Goal: Information Seeking & Learning: Learn about a topic

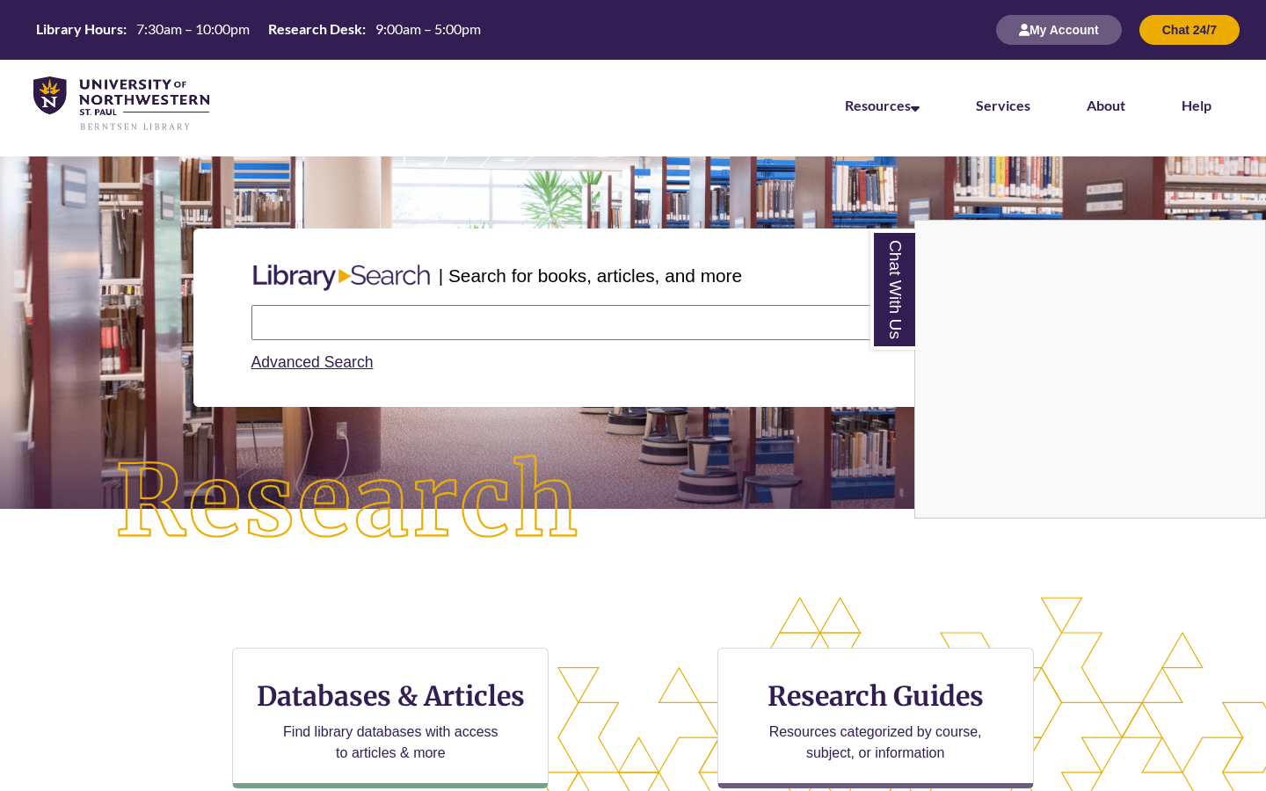
click at [479, 706] on div "Chat With Us" at bounding box center [633, 395] width 1266 height 791
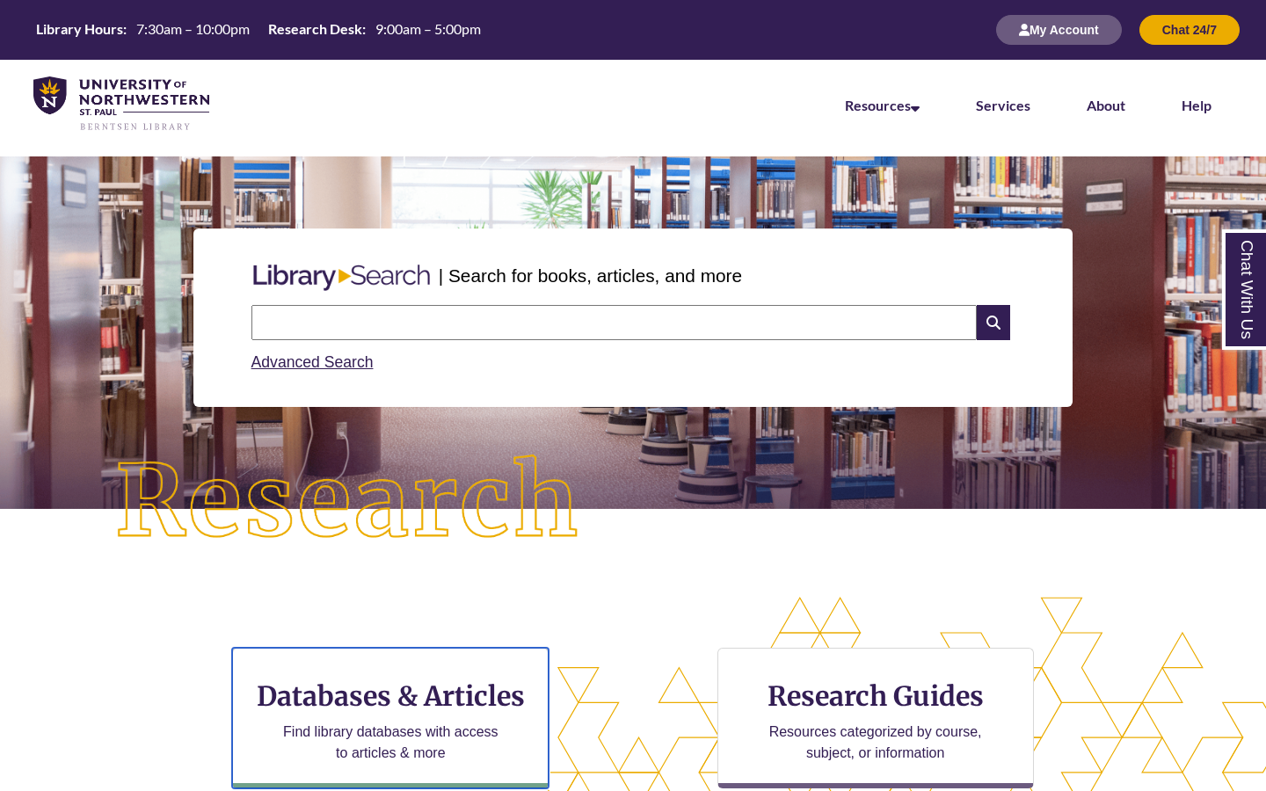
click at [479, 706] on h3 "Databases & Articles" at bounding box center [390, 696] width 287 height 33
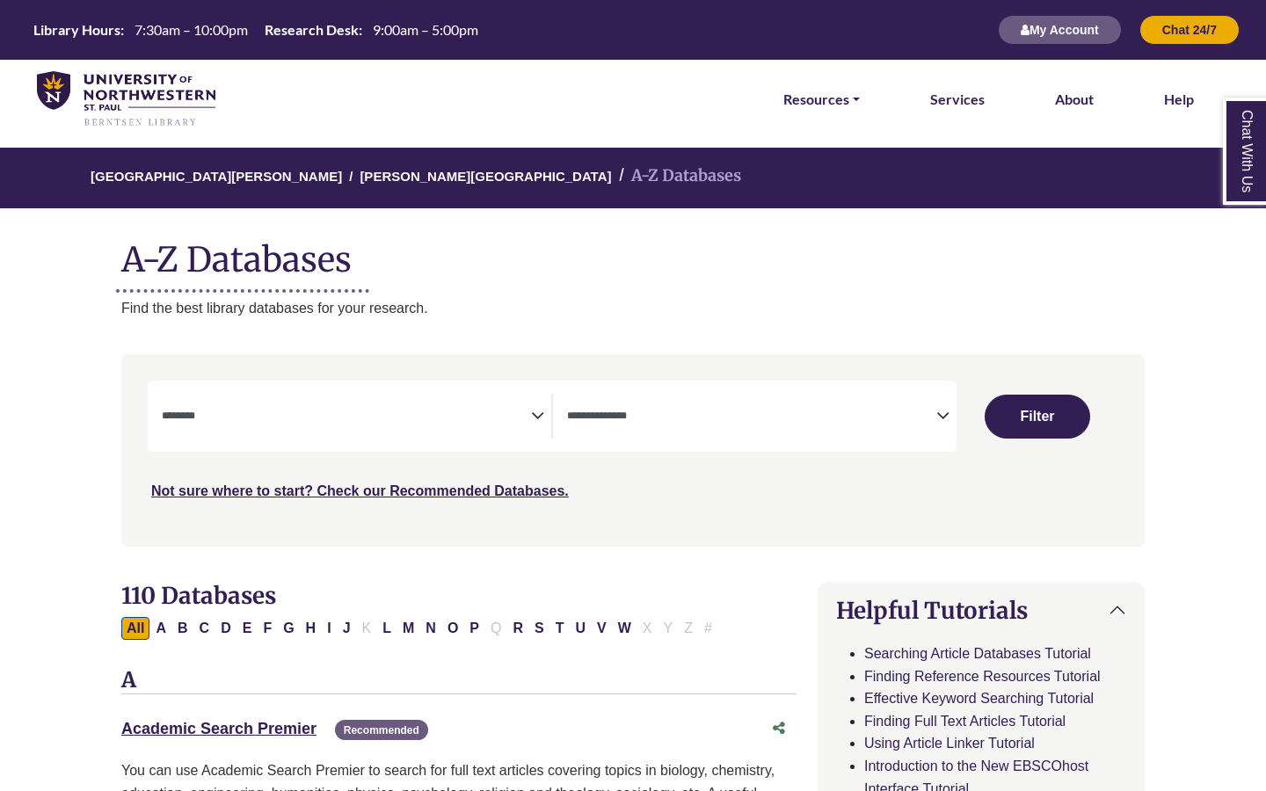
select select "Database Subject Filter"
select select "Database Types Filter"
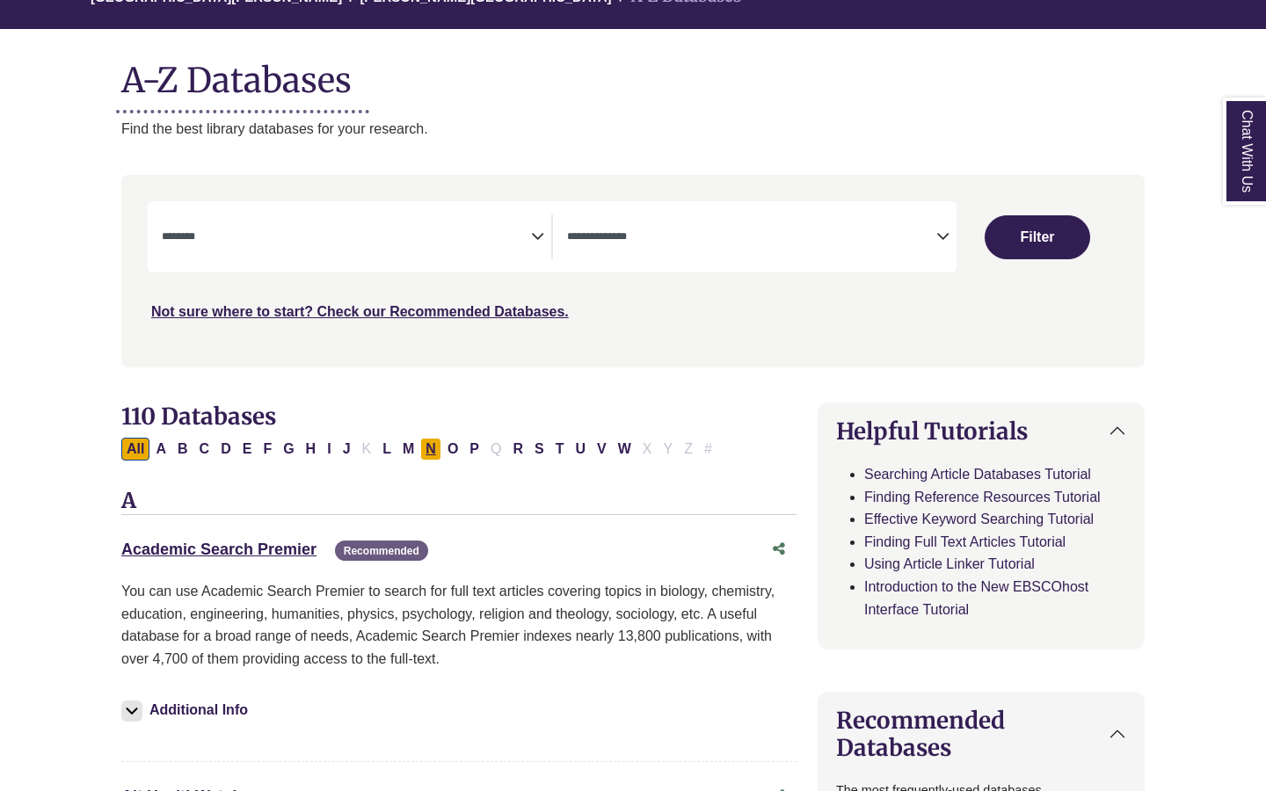
scroll to position [183, 0]
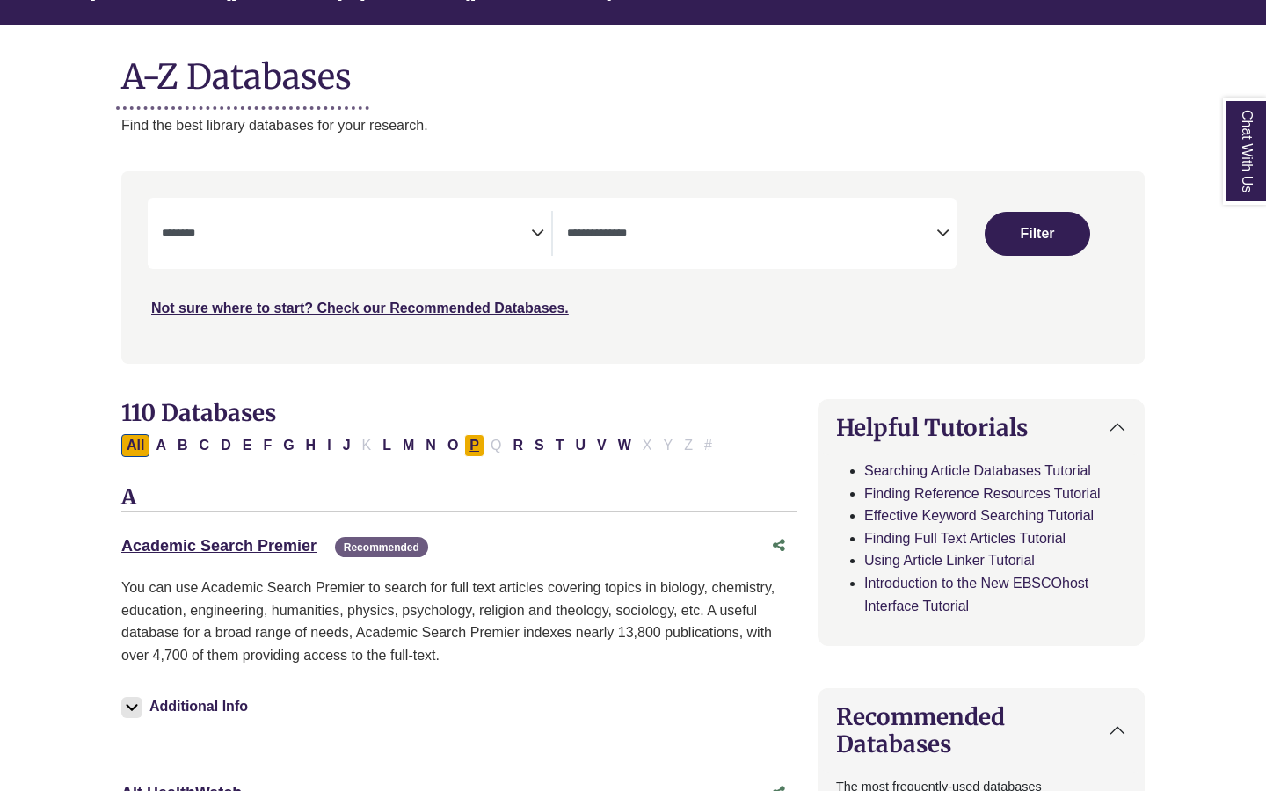
click at [475, 442] on button "P" at bounding box center [474, 445] width 20 height 23
select select "Database Subject Filter"
select select "Database Types Filter"
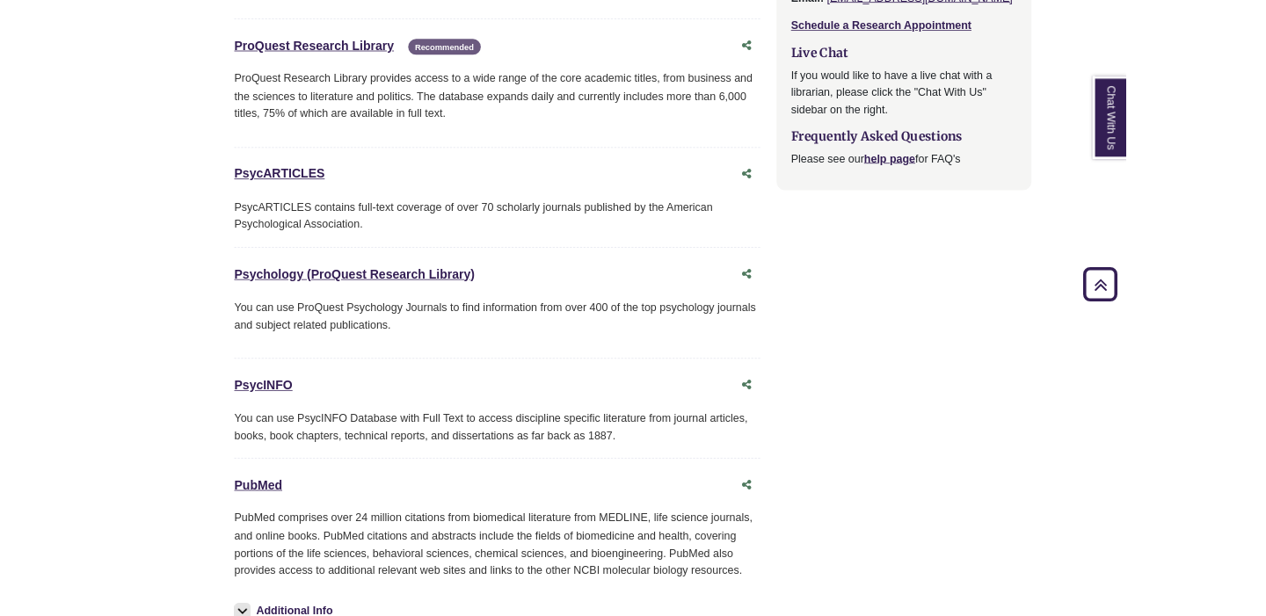
scroll to position [2091, 0]
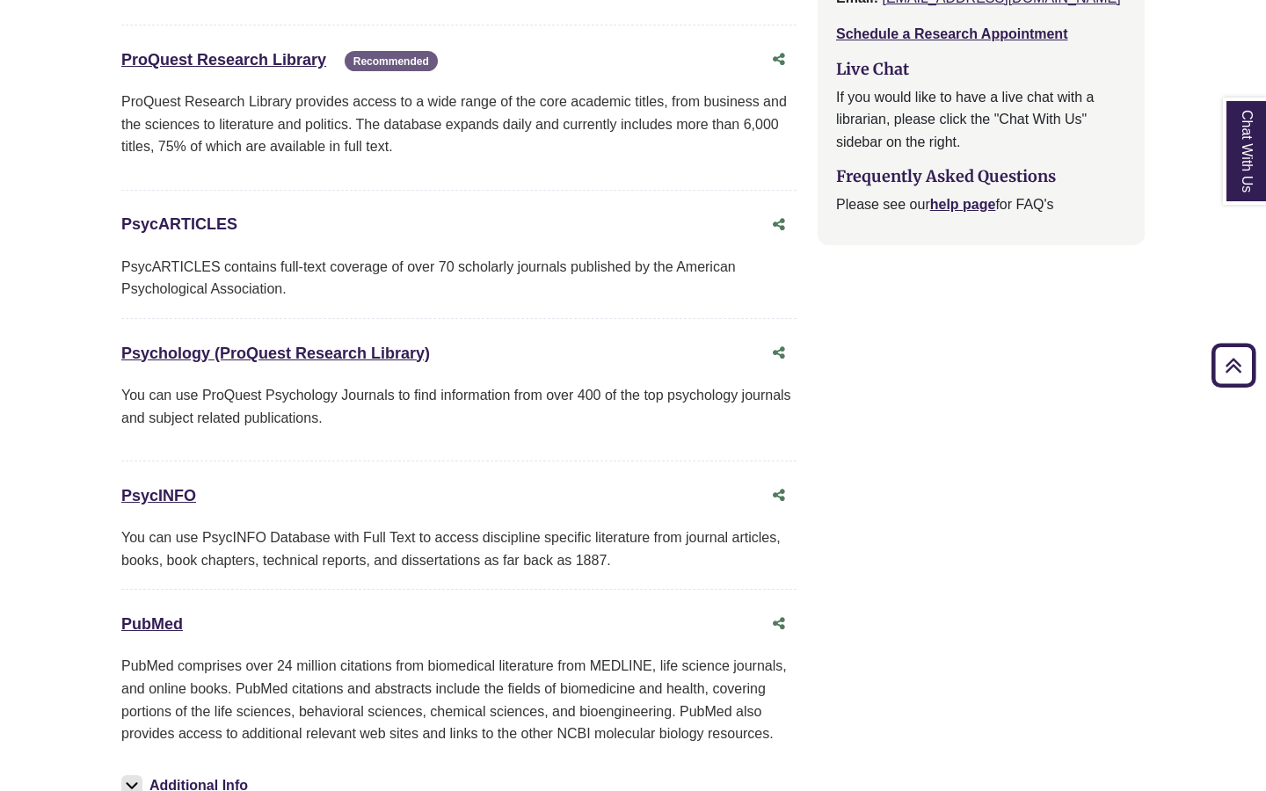
click at [204, 227] on link "PsycARTICLES This link opens in a new window" at bounding box center [179, 224] width 116 height 18
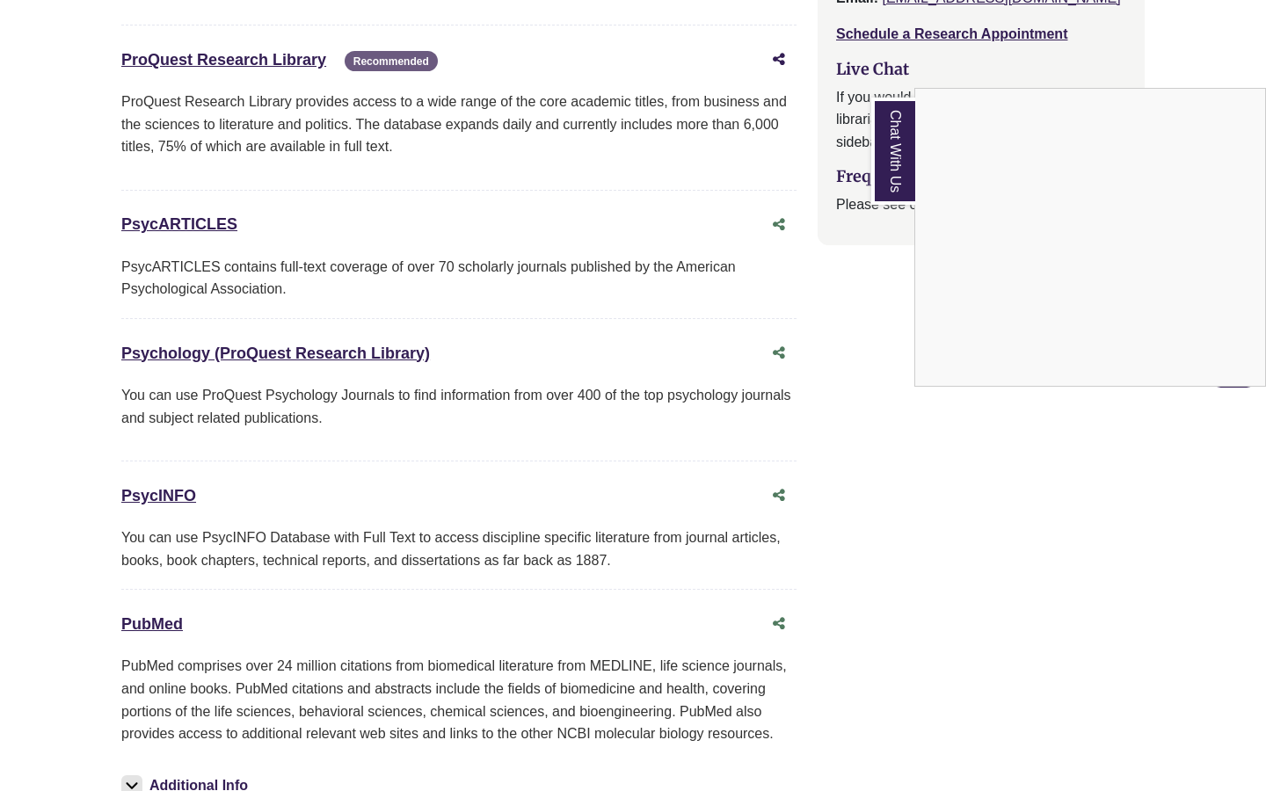
drag, startPoint x: 772, startPoint y: 295, endPoint x: 783, endPoint y: 62, distance: 233.3
click at [775, 273] on div "Chat With Us" at bounding box center [633, 395] width 1266 height 791
